Goal: Task Accomplishment & Management: Complete application form

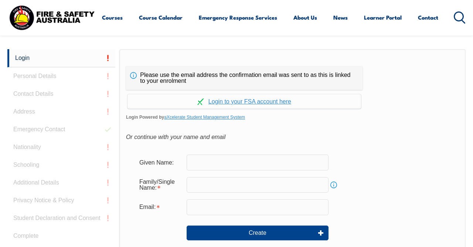
scroll to position [175, 0]
click at [289, 103] on link "Continue with aXcelerate" at bounding box center [245, 101] width 234 height 14
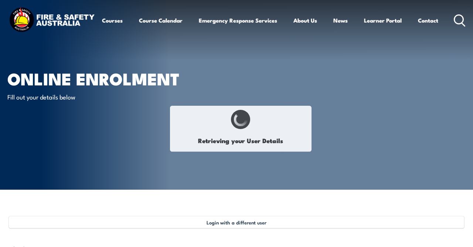
select select "Mr"
type input "Jack"
type input "Patrick"
type input "Philbin-Hilton"
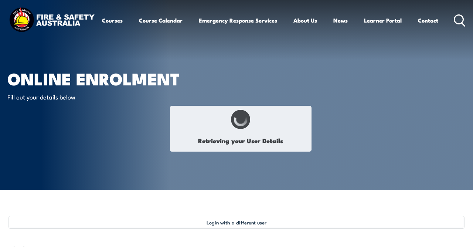
type input "July 27, 2000"
type input "43CPZE9DTV"
select select "M"
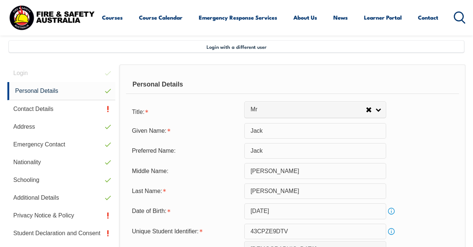
scroll to position [179, 0]
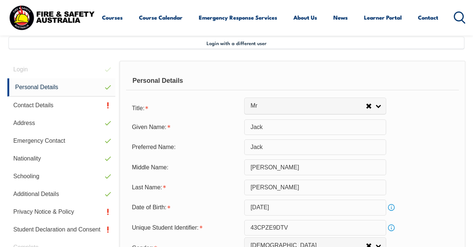
click at [92, 109] on link "Contact Details" at bounding box center [61, 105] width 108 height 18
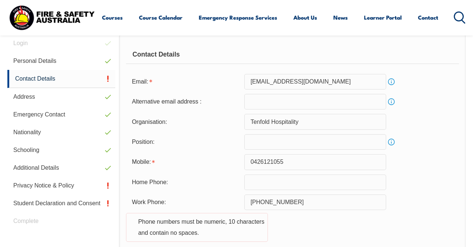
scroll to position [208, 0]
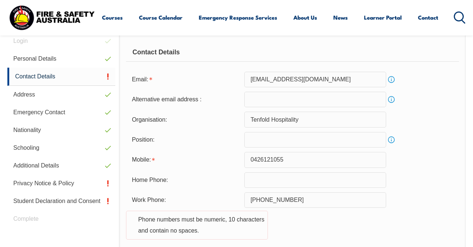
click at [313, 139] on input "text" at bounding box center [315, 140] width 142 height 16
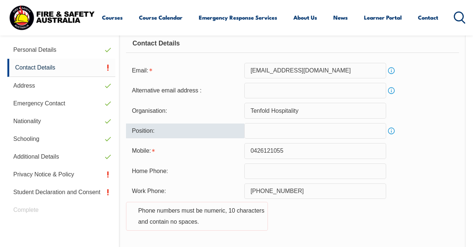
scroll to position [243, 0]
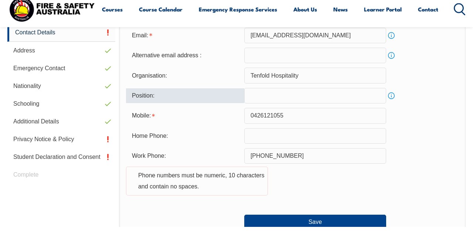
click at [393, 156] on form "Email: Jackp@thegatebarandbistro.com.au Info Alternative email address : Info O…" at bounding box center [292, 137] width 333 height 202
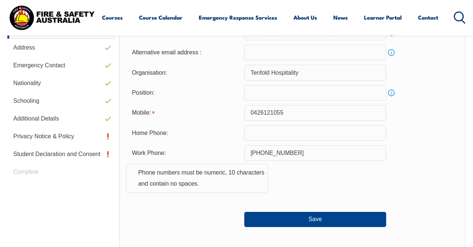
scroll to position [261, 0]
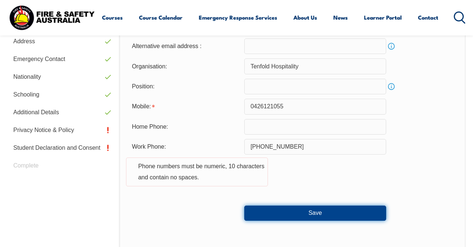
click at [306, 220] on button "Save" at bounding box center [315, 213] width 142 height 15
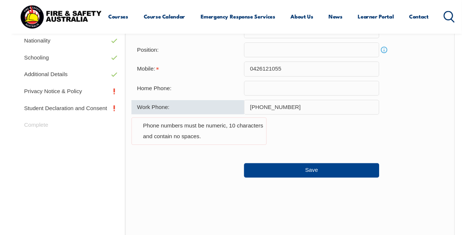
scroll to position [292, 0]
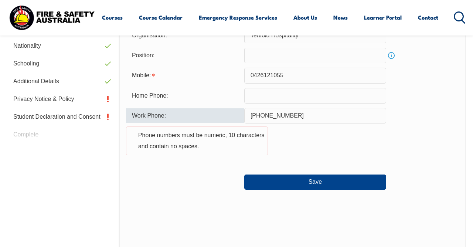
click at [264, 118] on input "(08) 9499 3402" at bounding box center [315, 116] width 142 height 16
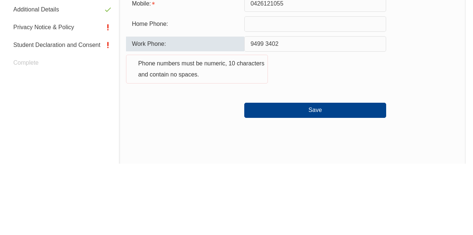
click at [439, 139] on div "Work Phone: 9499 3402 Phone numbers must be numeric, 10 characters and contain …" at bounding box center [292, 136] width 333 height 56
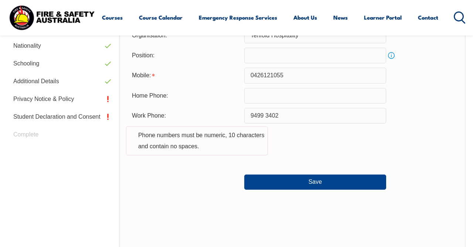
click at [267, 119] on input "9499 3402" at bounding box center [315, 116] width 142 height 16
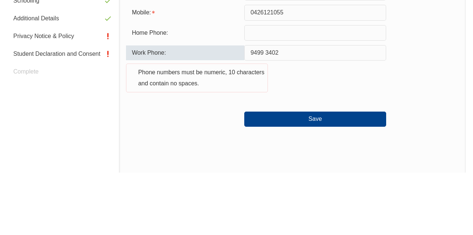
click at [268, 120] on input "9499 3402" at bounding box center [315, 116] width 142 height 16
click at [268, 116] on input "9499 3402" at bounding box center [315, 116] width 142 height 16
click at [267, 116] on input "9499 3402" at bounding box center [315, 116] width 142 height 16
click at [264, 119] on input "9499 3402" at bounding box center [315, 116] width 142 height 16
click at [267, 118] on input "9499 3402" at bounding box center [315, 116] width 142 height 16
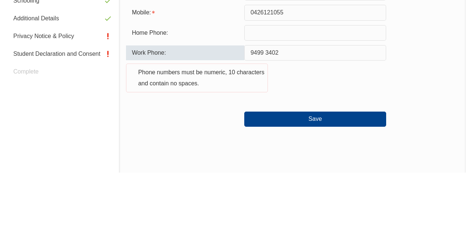
click at [267, 118] on input "9499 3402" at bounding box center [315, 116] width 142 height 16
click at [404, 137] on div "Work Phone: 94993402 Phone numbers must be numeric, 10 characters and contain n…" at bounding box center [292, 136] width 333 height 56
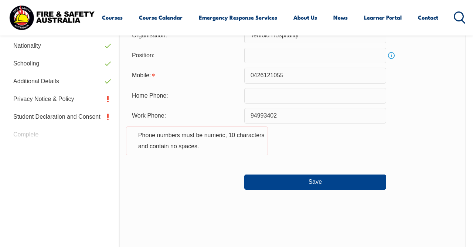
click at [327, 187] on button "Save" at bounding box center [315, 182] width 142 height 15
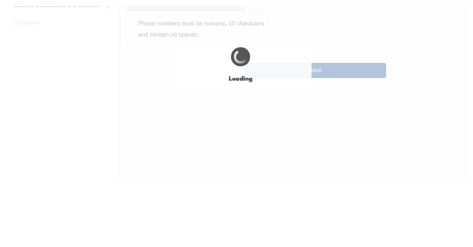
scroll to position [365, 0]
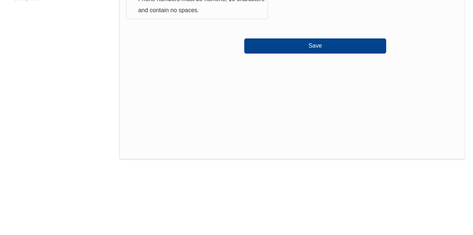
click at [427, 116] on div "Save" at bounding box center [292, 105] width 333 height 21
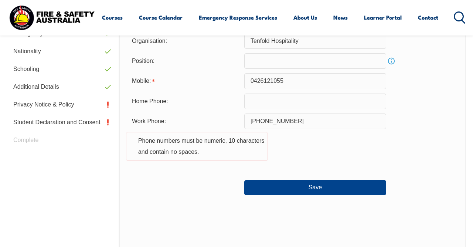
scroll to position [285, 0]
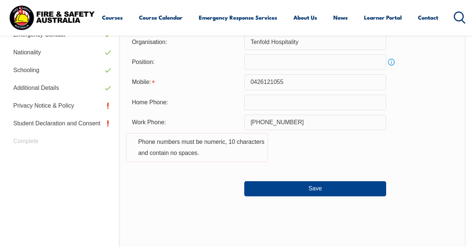
click at [326, 126] on input "(08) 9499 3402" at bounding box center [315, 123] width 142 height 16
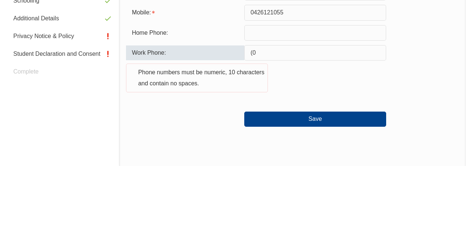
type input "("
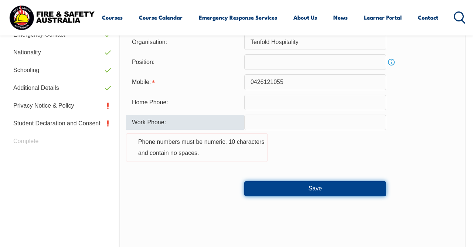
click at [328, 194] on button "Save" at bounding box center [315, 188] width 142 height 15
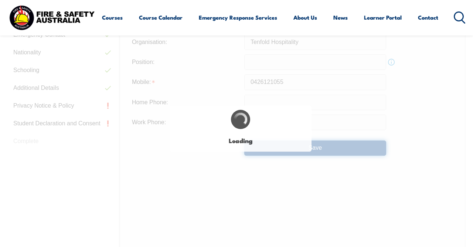
type input "(08) 9499 3402"
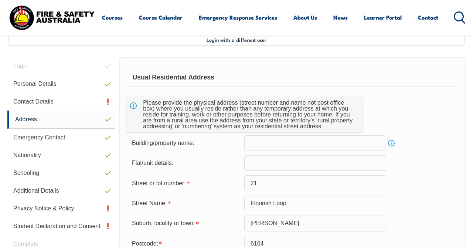
scroll to position [179, 0]
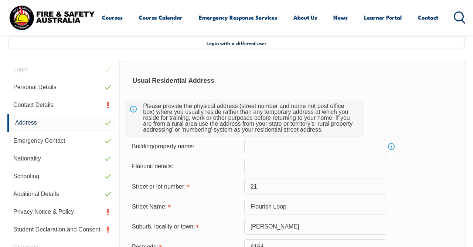
click at [88, 104] on link "Contact Details" at bounding box center [61, 105] width 108 height 18
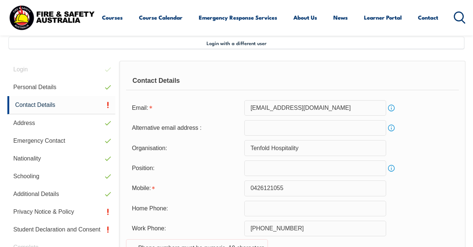
scroll to position [178, 0]
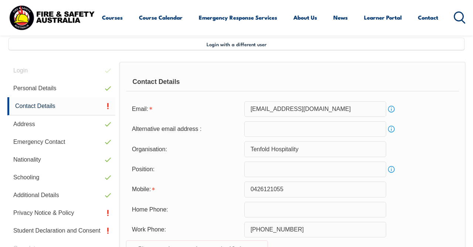
click at [366, 111] on input "Jackp@thegatebarandbistro.com.au" at bounding box center [315, 109] width 142 height 16
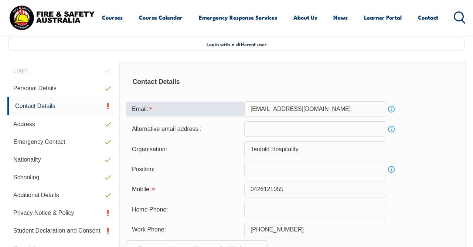
scroll to position [196, 0]
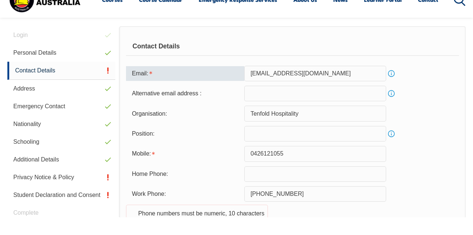
click at [433, 85] on div "Email: Jackp@thegatebarandbistro.com.au Info" at bounding box center [292, 92] width 333 height 16
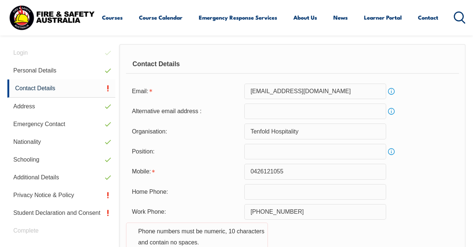
click at [393, 116] on link "Info" at bounding box center [391, 111] width 10 height 10
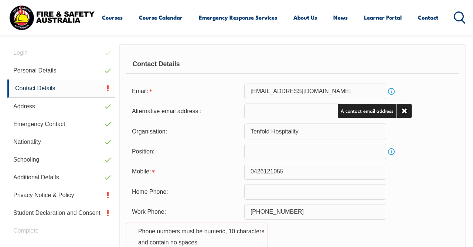
click at [434, 112] on div "Alternative email address : Info" at bounding box center [292, 112] width 333 height 16
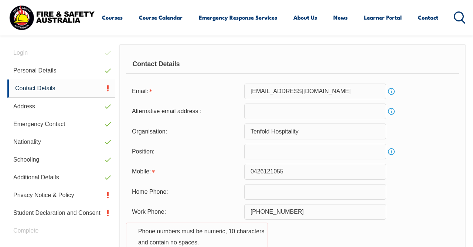
click at [392, 92] on link "Info" at bounding box center [391, 91] width 10 height 10
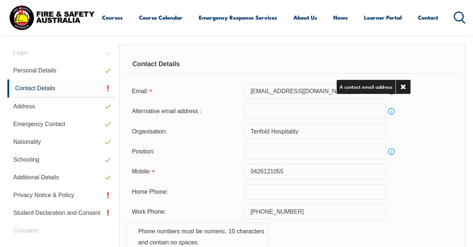
click at [436, 114] on div "Alternative email address : Info" at bounding box center [292, 112] width 333 height 16
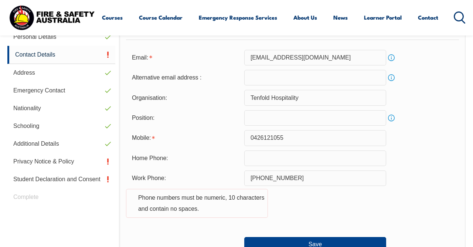
scroll to position [234, 0]
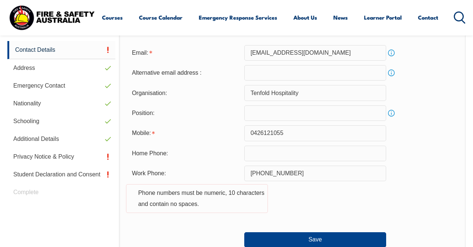
click at [68, 175] on link "Student Declaration and Consent" at bounding box center [61, 175] width 108 height 18
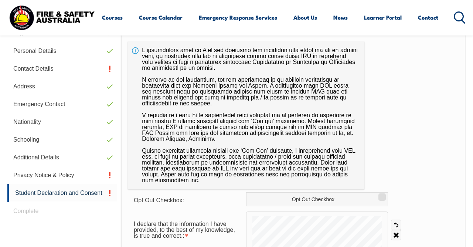
scroll to position [179, 0]
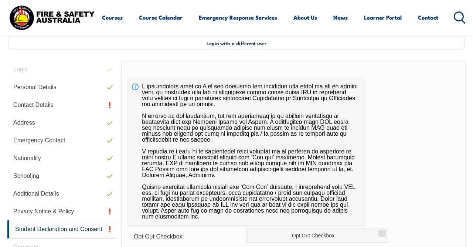
click at [45, 209] on link "Privacy Notice & Policy" at bounding box center [62, 212] width 110 height 18
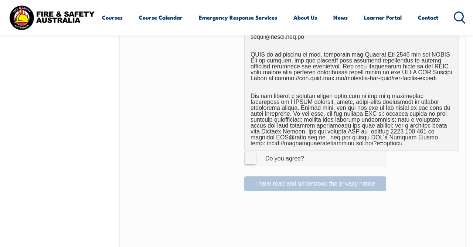
scroll to position [468, 0]
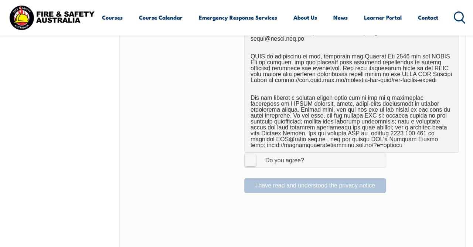
click at [249, 157] on label "I Agree Do you agree?" at bounding box center [315, 160] width 142 height 15
click at [310, 157] on input "I Agree Do you agree?" at bounding box center [316, 160] width 13 height 14
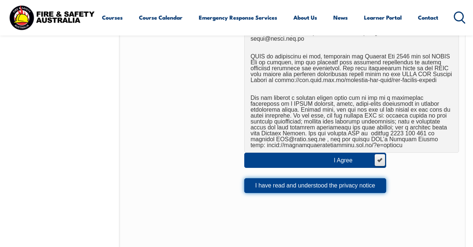
click at [313, 179] on button "I have read and understood the privacy notice" at bounding box center [315, 185] width 142 height 15
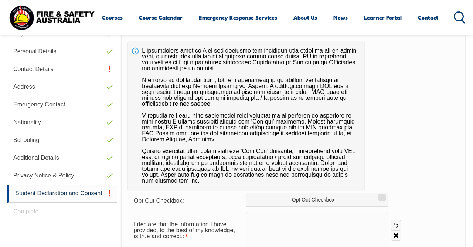
scroll to position [224, 0]
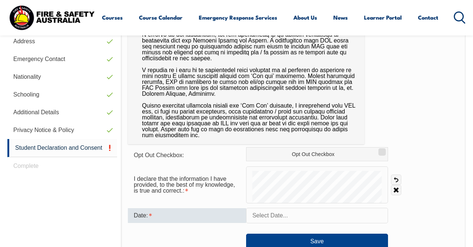
scroll to position [261, 0]
click at [309, 221] on input "text" at bounding box center [317, 215] width 142 height 16
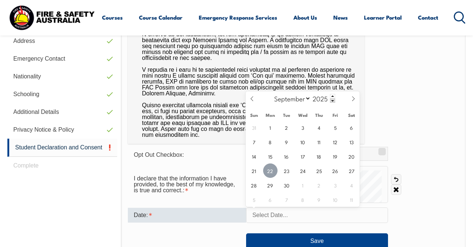
click at [271, 172] on span "22" at bounding box center [270, 170] width 14 height 14
type input "September 22, 2025"
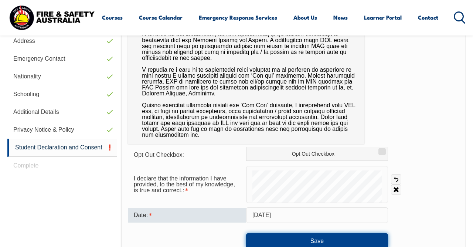
click at [324, 246] on button "Save" at bounding box center [317, 240] width 142 height 15
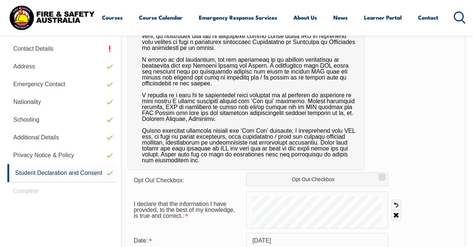
click at [89, 46] on link "Contact Details" at bounding box center [62, 49] width 110 height 18
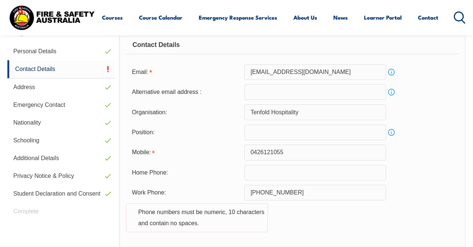
click at [358, 72] on input "Jackp@thegatebarandbistro.com.au" at bounding box center [315, 72] width 142 height 16
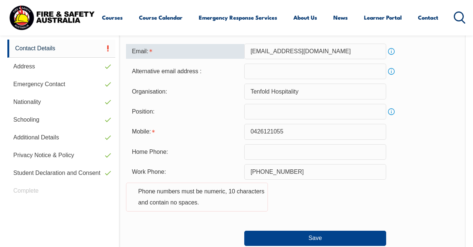
scroll to position [251, 0]
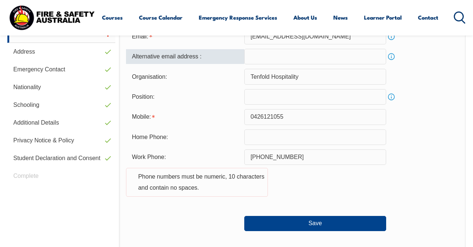
click at [322, 98] on input "text" at bounding box center [315, 97] width 142 height 16
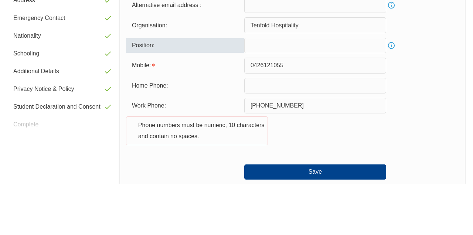
type input "M"
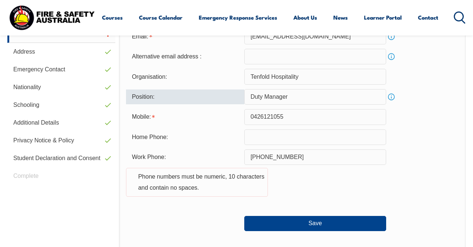
type input "Duty Manager"
click at [262, 162] on input "(08) 9499 3402" at bounding box center [315, 157] width 142 height 16
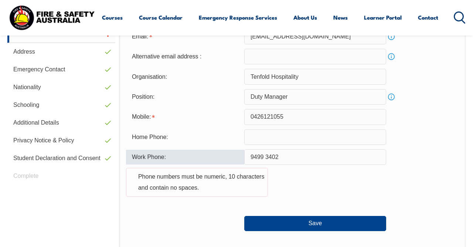
click at [254, 160] on input "9499 3402" at bounding box center [315, 157] width 142 height 16
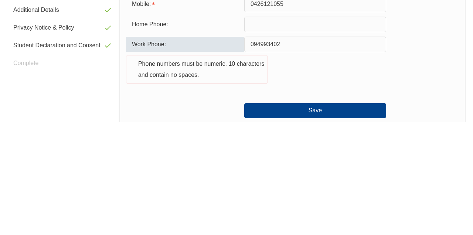
click at [254, 162] on input "094993402" at bounding box center [315, 157] width 142 height 16
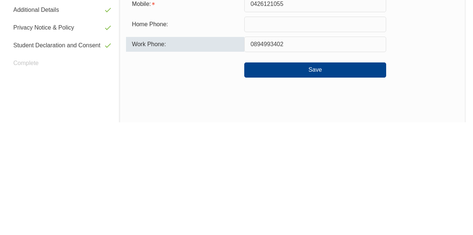
type input "0894993402"
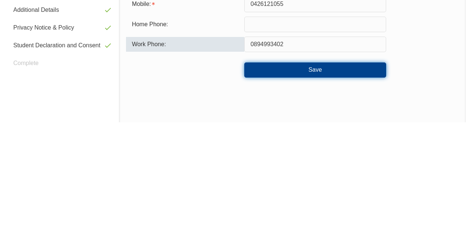
click at [325, 180] on button "Save" at bounding box center [315, 182] width 142 height 15
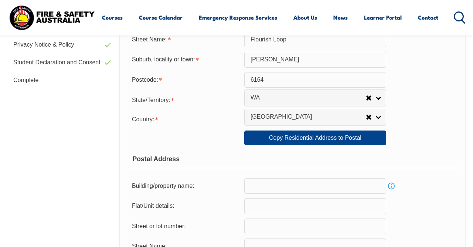
click at [29, 79] on link "Complete" at bounding box center [61, 80] width 108 height 18
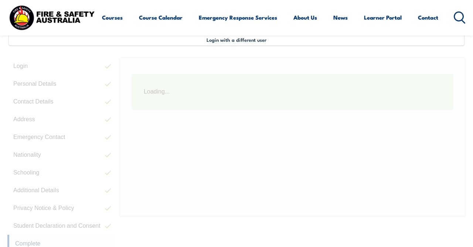
scroll to position [179, 0]
